Goal: Find specific page/section: Find specific page/section

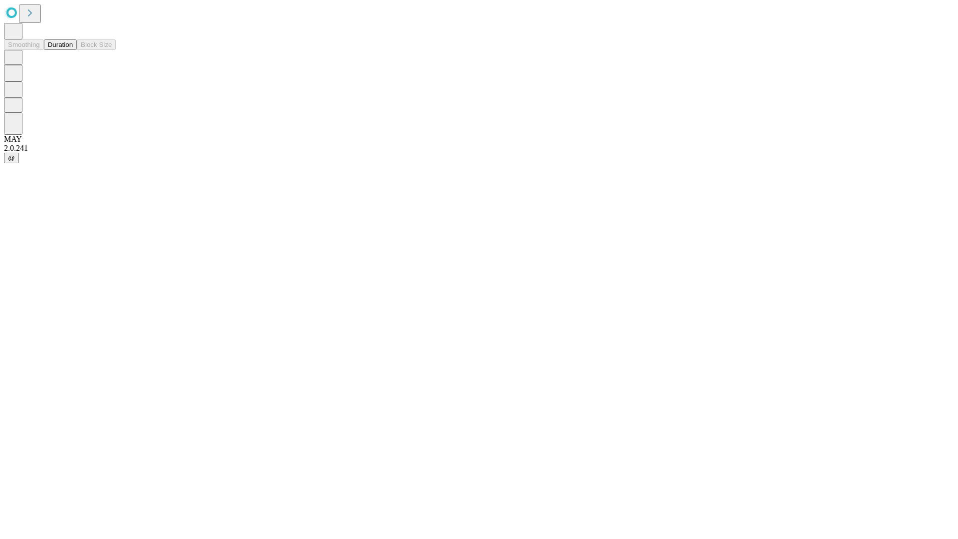
click at [73, 50] on button "Duration" at bounding box center [60, 44] width 33 height 10
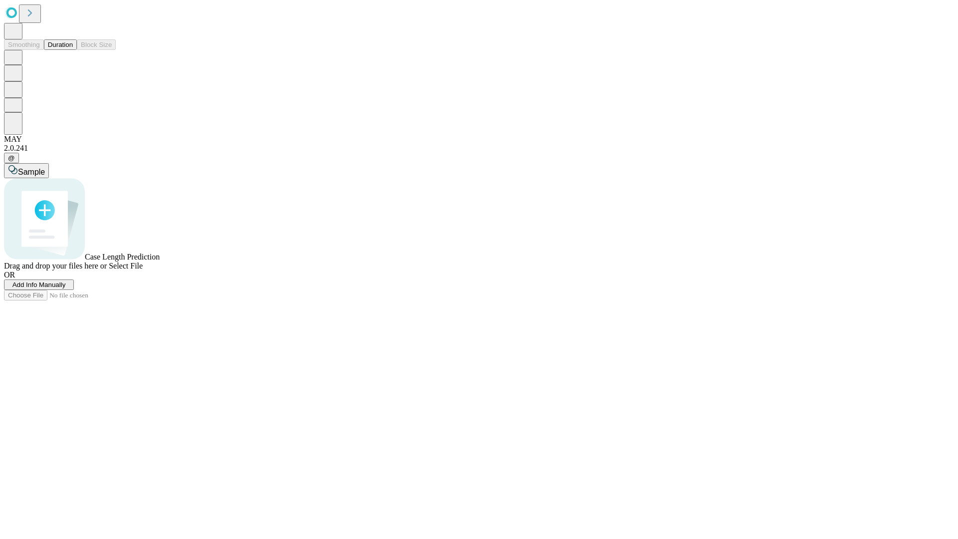
click at [143, 270] on span "Select File" at bounding box center [126, 265] width 34 height 8
